Goal: Task Accomplishment & Management: Use online tool/utility

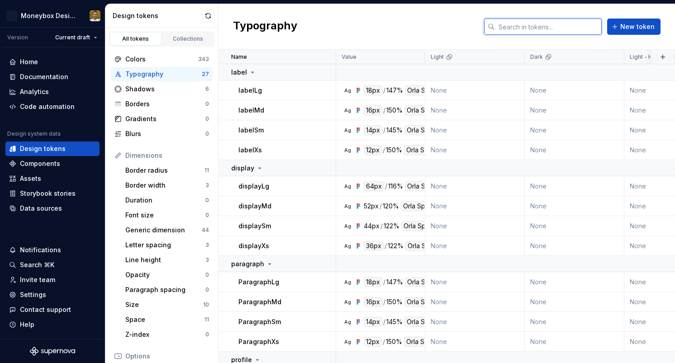
drag, startPoint x: 552, startPoint y: 30, endPoint x: 558, endPoint y: 32, distance: 6.6
click at [552, 30] on input "text" at bounding box center [548, 27] width 107 height 16
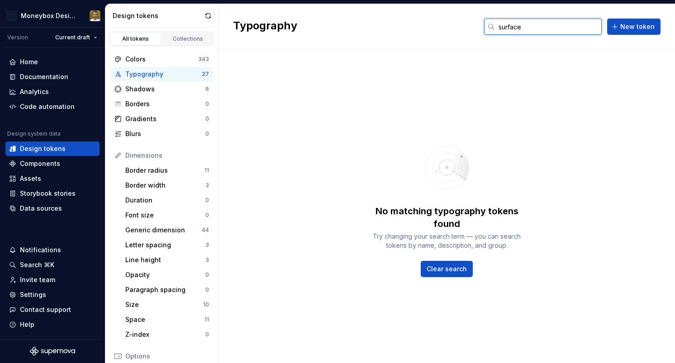
type input "surfacelight"
drag, startPoint x: 366, startPoint y: 29, endPoint x: 254, endPoint y: 34, distance: 112.2
click at [366, 29] on div "Typography surfacelight New token" at bounding box center [446, 27] width 456 height 46
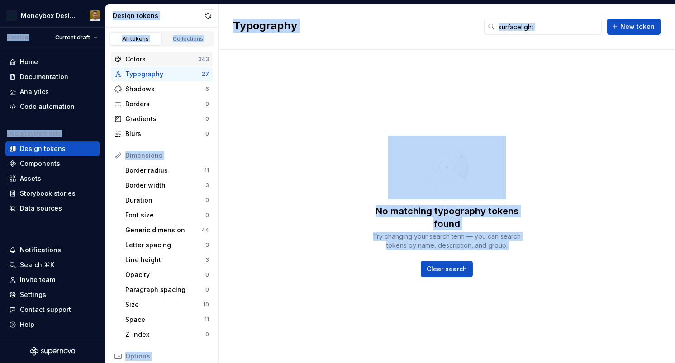
click at [164, 62] on div "Colors" at bounding box center [161, 59] width 73 height 9
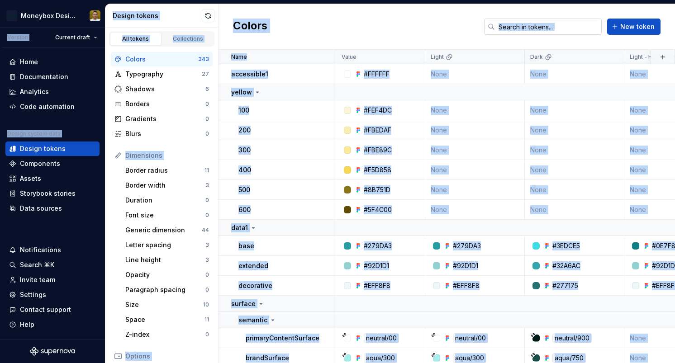
click at [546, 24] on input "text" at bounding box center [548, 27] width 107 height 16
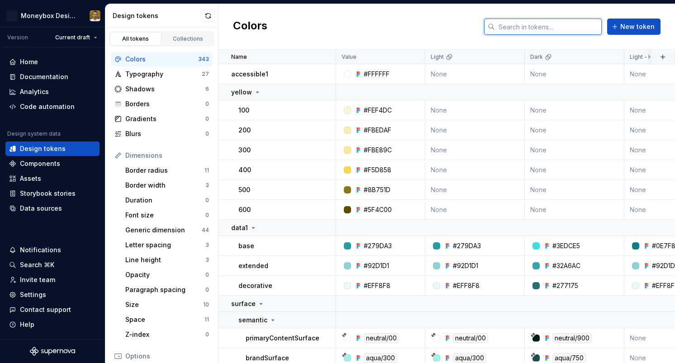
type input "surfacelight"
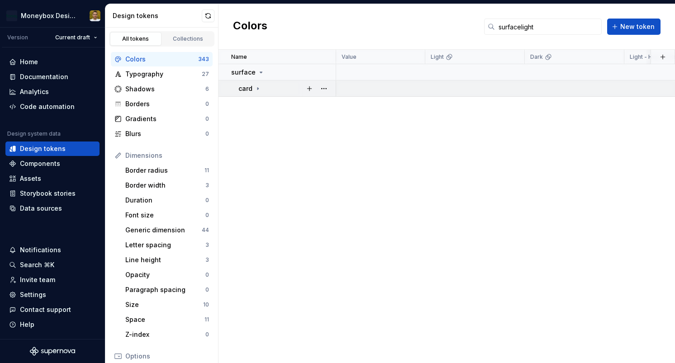
click at [260, 87] on div "card" at bounding box center [286, 88] width 97 height 9
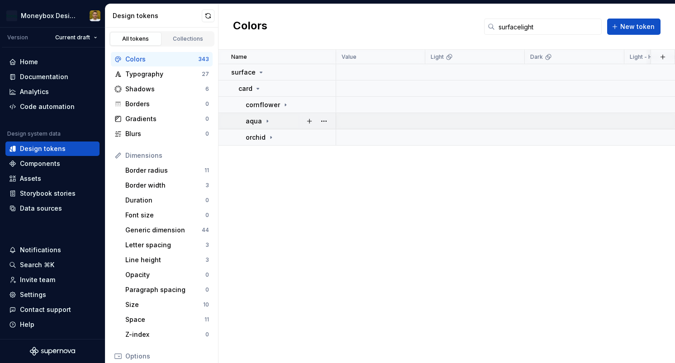
click at [265, 123] on icon at bounding box center [267, 121] width 7 height 7
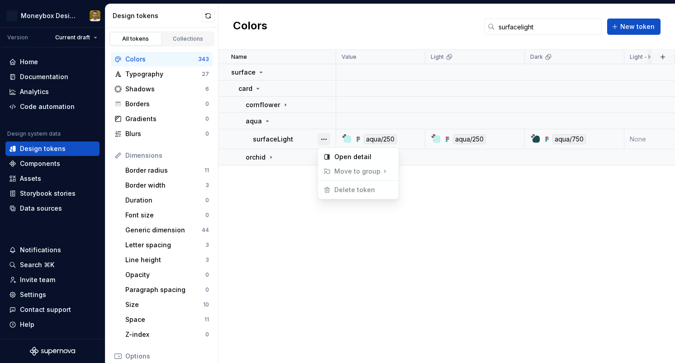
click at [319, 137] on button "button" at bounding box center [323, 139] width 13 height 13
click at [311, 142] on div "surfaceLight" at bounding box center [294, 139] width 82 height 9
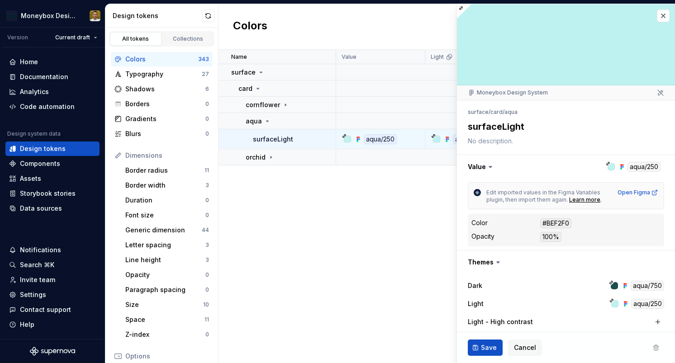
type textarea "*"
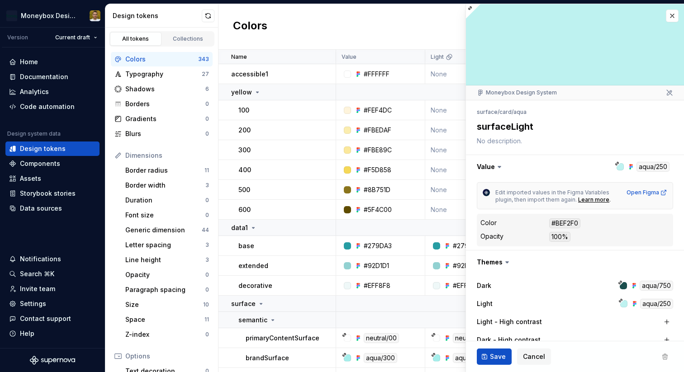
click at [470, 8] on icon at bounding box center [469, 8] width 5 height 5
click at [469, 9] on icon at bounding box center [469, 8] width 3 height 3
drag, startPoint x: 471, startPoint y: 8, endPoint x: 538, endPoint y: 11, distance: 67.4
click at [472, 8] on icon at bounding box center [469, 8] width 5 height 5
drag, startPoint x: 533, startPoint y: 127, endPoint x: 538, endPoint y: 127, distance: 5.0
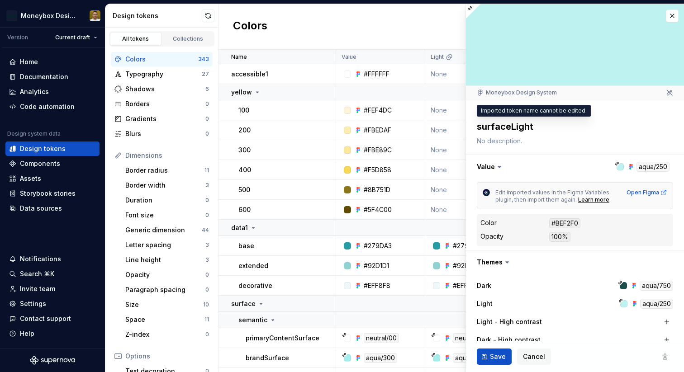
click at [538, 127] on textarea "surfaceLight" at bounding box center [573, 126] width 196 height 16
drag, startPoint x: 526, startPoint y: 129, endPoint x: 503, endPoint y: 125, distance: 23.5
click at [526, 129] on textarea "surfaceLight" at bounding box center [573, 126] width 196 height 16
drag, startPoint x: 486, startPoint y: 122, endPoint x: 552, endPoint y: 125, distance: 66.1
click at [552, 125] on textarea "surfaceLight" at bounding box center [573, 126] width 196 height 16
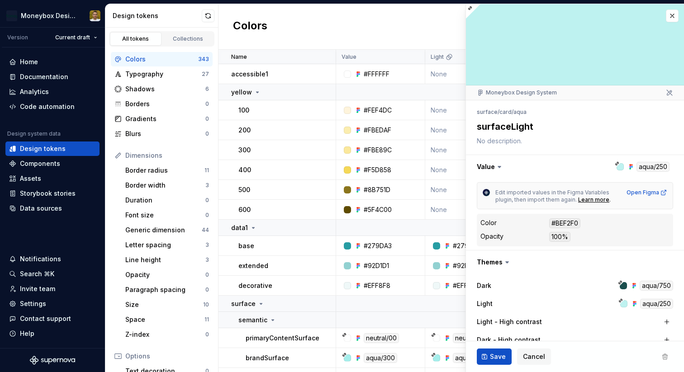
drag, startPoint x: 552, startPoint y: 126, endPoint x: 547, endPoint y: 127, distance: 4.9
click at [552, 126] on textarea "surfaceLight" at bounding box center [573, 126] width 196 height 16
drag, startPoint x: 511, startPoint y: 127, endPoint x: 549, endPoint y: 127, distance: 38.0
click at [549, 127] on textarea "surfaceLight" at bounding box center [573, 126] width 196 height 16
click at [513, 128] on textarea "surfaceLight" at bounding box center [573, 126] width 196 height 16
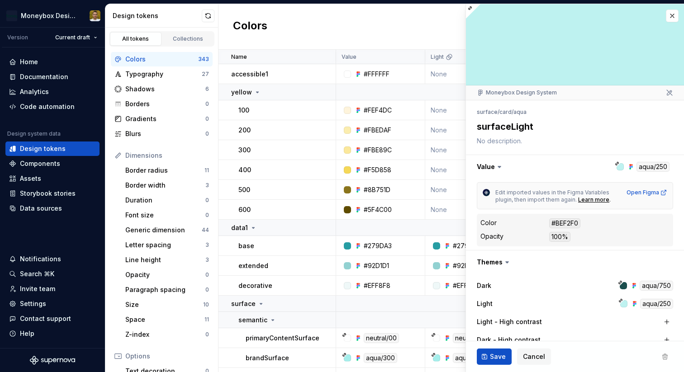
drag, startPoint x: 513, startPoint y: 128, endPoint x: 560, endPoint y: 132, distance: 47.2
click at [513, 128] on textarea "surfaceLight" at bounding box center [573, 126] width 196 height 16
drag, startPoint x: 478, startPoint y: 113, endPoint x: 496, endPoint y: 113, distance: 18.5
click at [495, 113] on ul "surface / card / aqua" at bounding box center [501, 111] width 50 height 7
drag, startPoint x: 503, startPoint y: 112, endPoint x: 543, endPoint y: 113, distance: 39.8
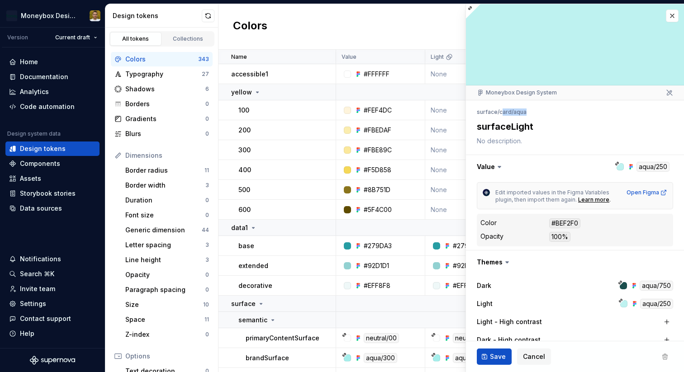
click at [540, 113] on div "surface / card / aqua" at bounding box center [574, 112] width 196 height 13
drag, startPoint x: 523, startPoint y: 112, endPoint x: 537, endPoint y: 113, distance: 14.1
click at [532, 112] on div "surface / card / aqua" at bounding box center [574, 112] width 196 height 13
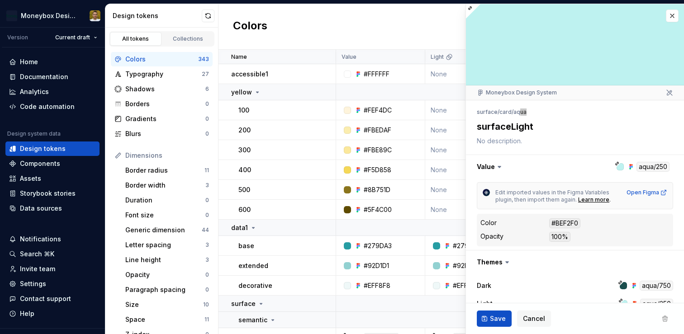
type textarea "*"
